Goal: Information Seeking & Learning: Learn about a topic

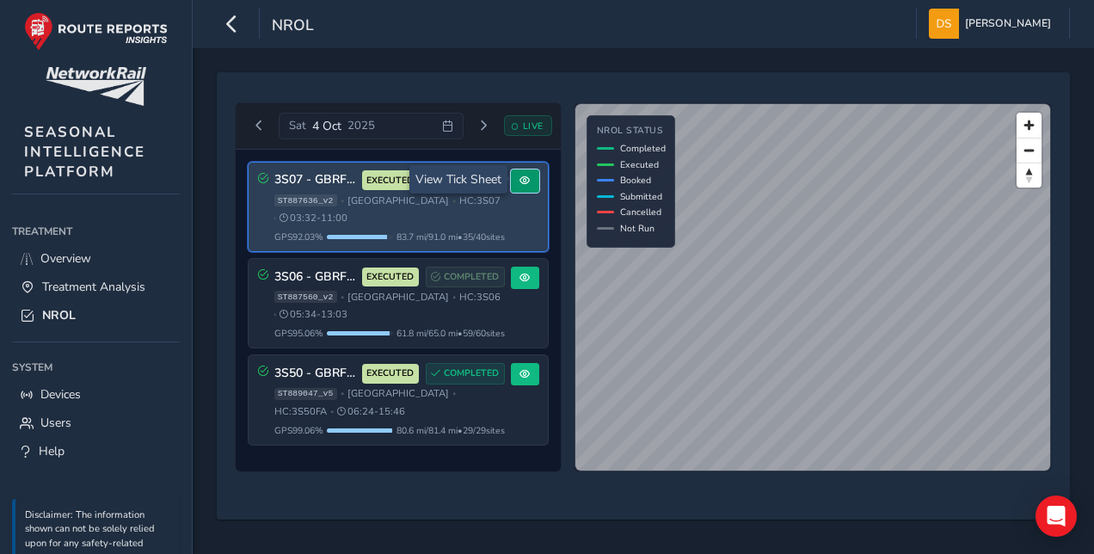
click at [524, 181] on span at bounding box center [525, 181] width 10 height 10
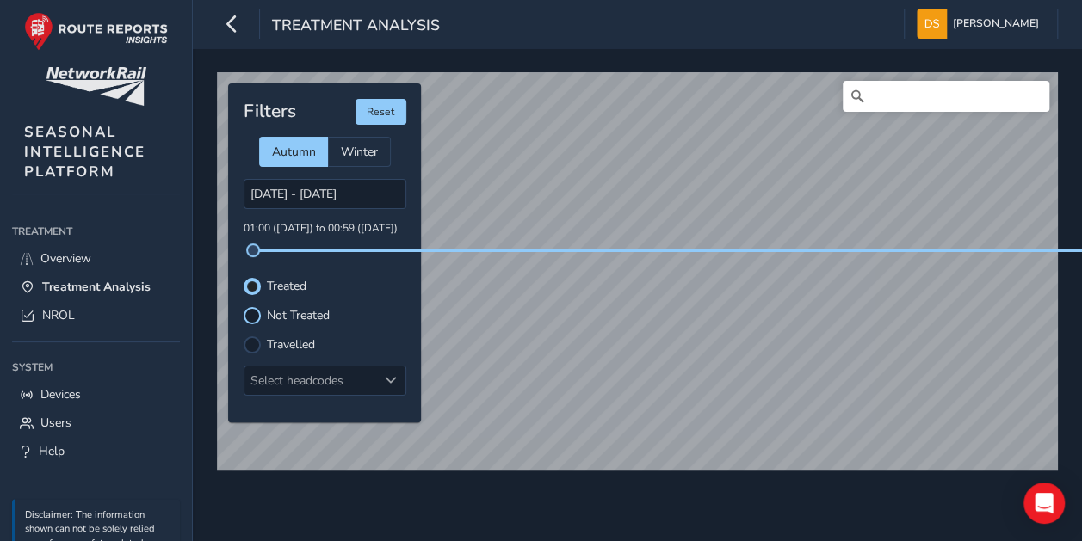
click at [246, 313] on div at bounding box center [252, 315] width 17 height 17
click at [251, 279] on div at bounding box center [252, 286] width 17 height 17
click at [97, 252] on link "Overview" at bounding box center [96, 258] width 168 height 28
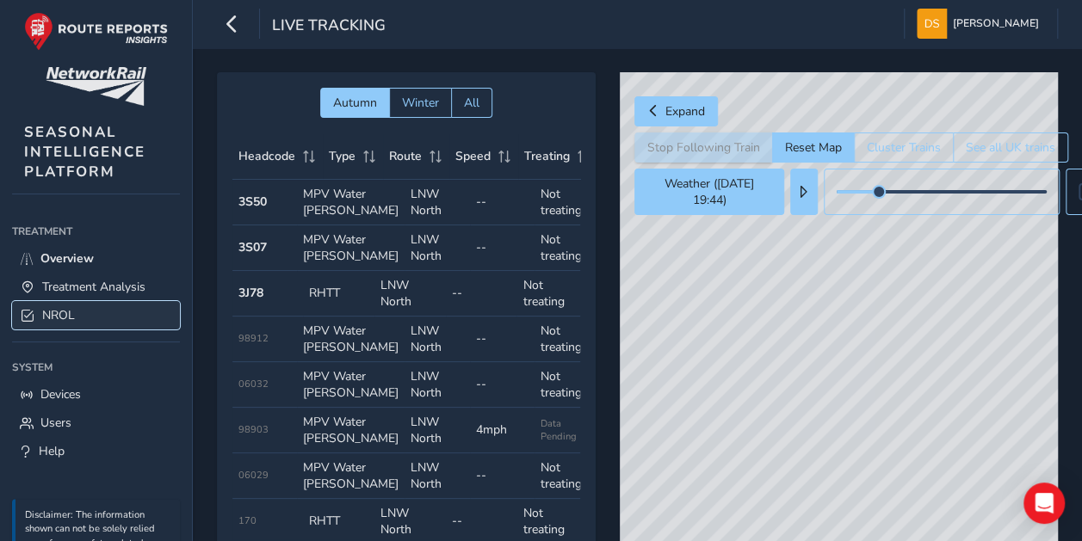
click at [69, 307] on span "NROL" at bounding box center [58, 315] width 33 height 16
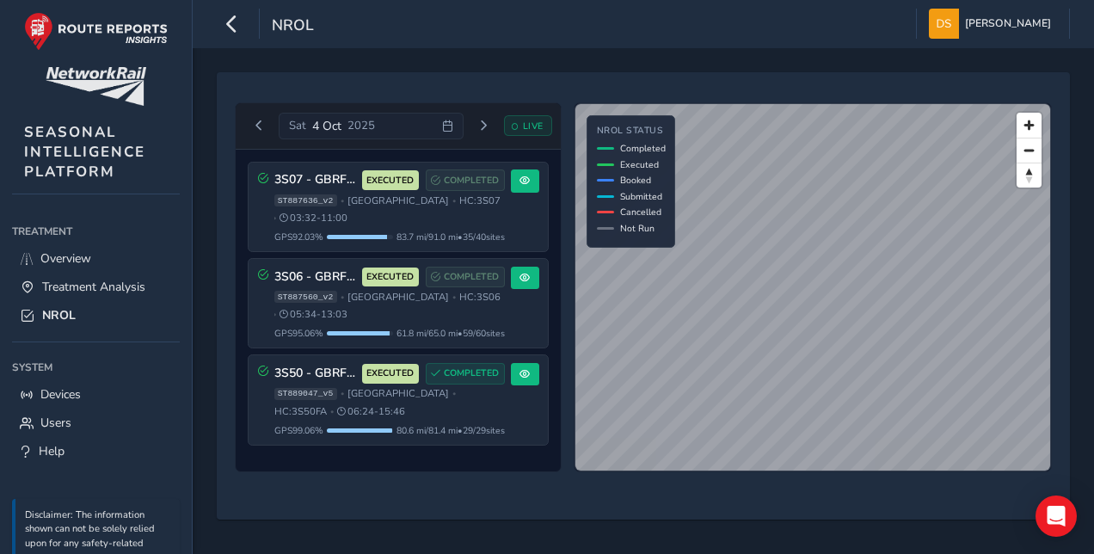
click at [537, 126] on span "LIVE" at bounding box center [533, 126] width 21 height 13
click at [1031, 134] on span "Zoom in" at bounding box center [1029, 125] width 25 height 25
click at [122, 283] on span "Treatment Analysis" at bounding box center [93, 287] width 103 height 16
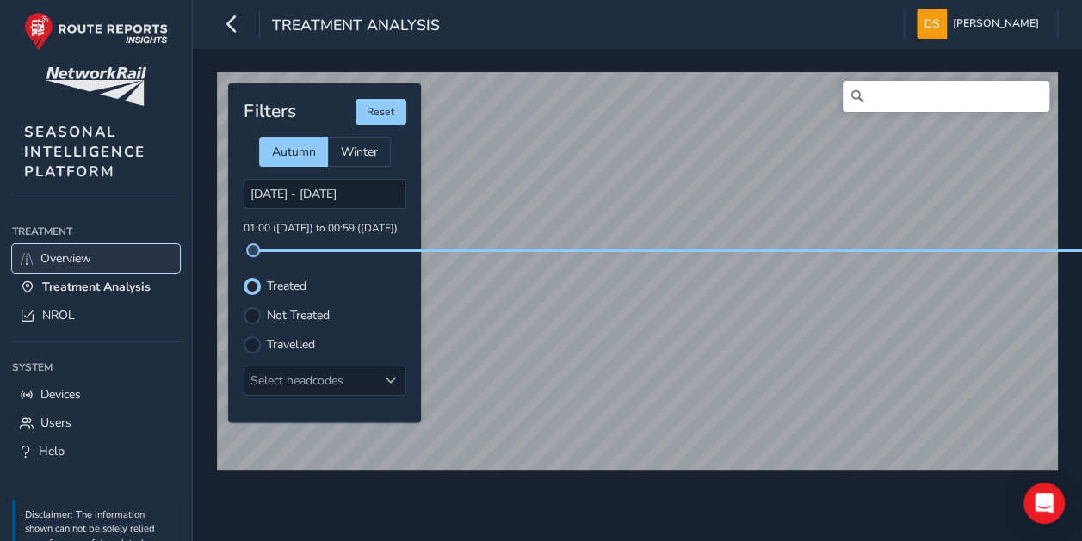
click at [83, 260] on span "Overview" at bounding box center [65, 258] width 51 height 16
